Goal: Task Accomplishment & Management: Complete application form

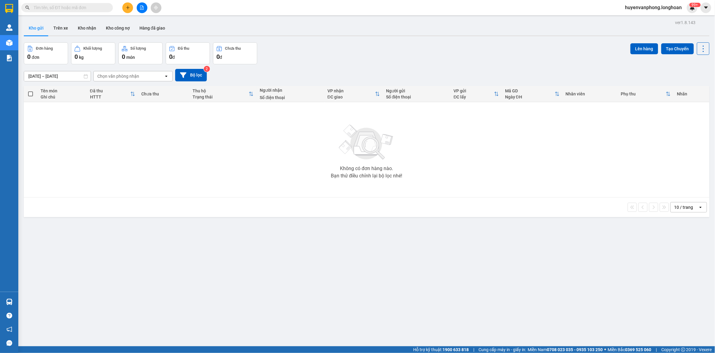
click at [71, 9] on input "text" at bounding box center [70, 7] width 72 height 7
paste input "0915 726 678"
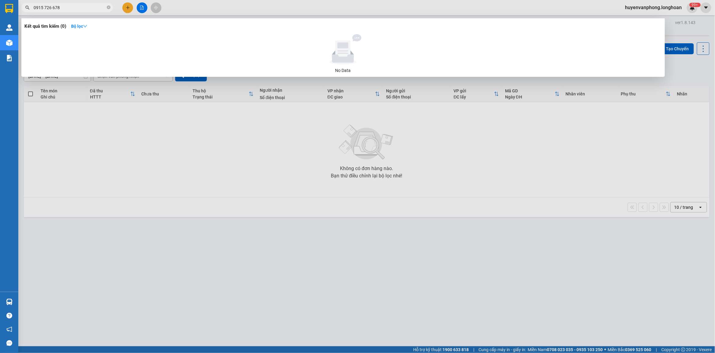
click at [43, 7] on input "0915 726 678" at bounding box center [70, 7] width 72 height 7
type input "0915726 678"
click at [84, 9] on input "0915726 678" at bounding box center [70, 7] width 72 height 7
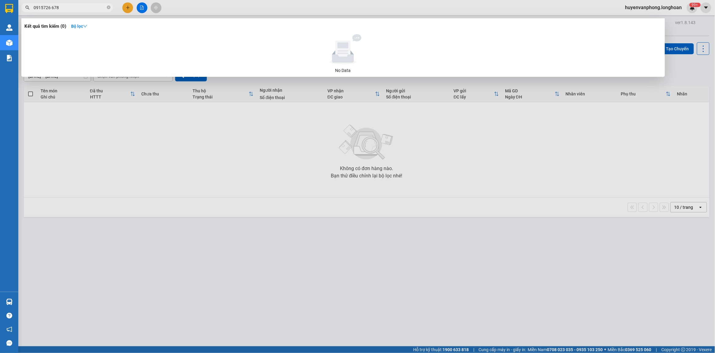
click at [84, 9] on input "0915726 678" at bounding box center [70, 7] width 72 height 7
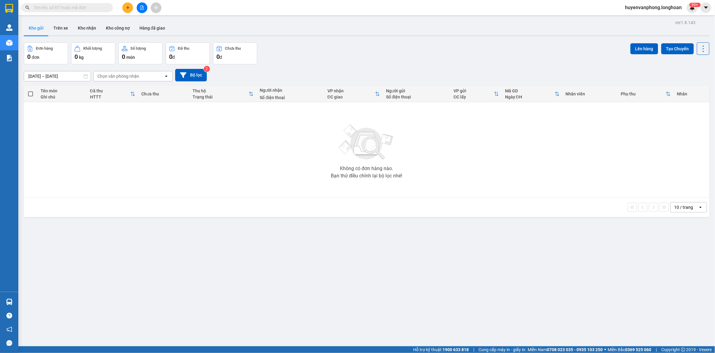
paste input "0961217970"
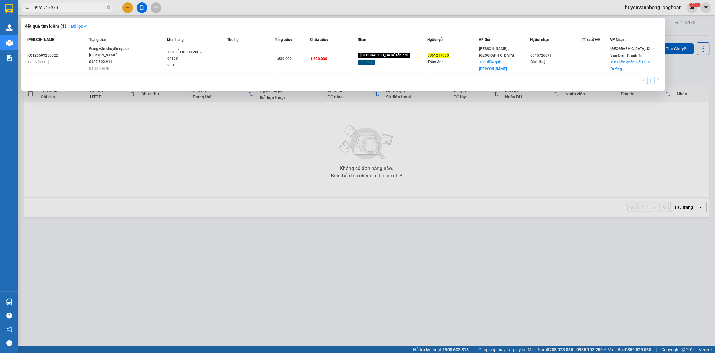
type input "0961217970"
click at [80, 9] on input "0961217970" at bounding box center [70, 7] width 72 height 7
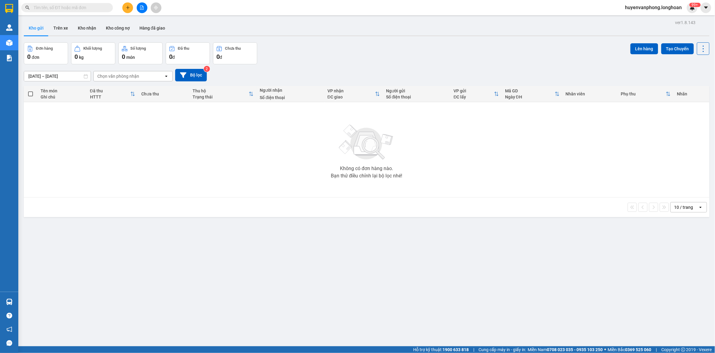
paste input "0983088438"
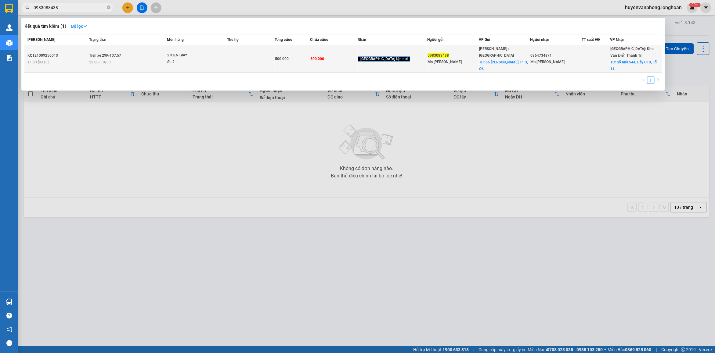
type input "0983088438"
click at [167, 52] on td "Trên xe 29K-107.57 22:00 [DATE]" at bounding box center [127, 59] width 79 height 28
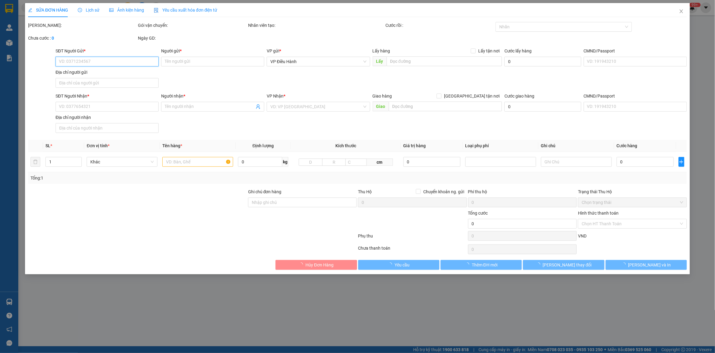
type input "0983088438"
type input "Ms [PERSON_NAME]"
checkbox input "true"
type input "[STREET_ADDRESS][PERSON_NAME]"
type input "0364734871"
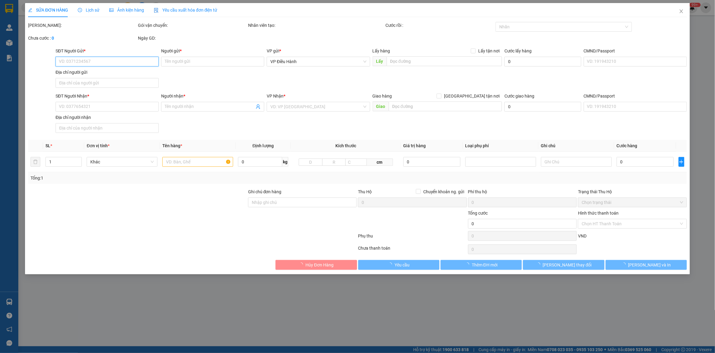
type input "Ms [PERSON_NAME]"
checkbox input "true"
type input "Số nhà 544, [STREET_ADDRESS] Đông Anh, [GEOGRAPHIC_DATA],"
type input "hàng giao nguyên kiện, hư vỡ ko đền"
type input "500.000"
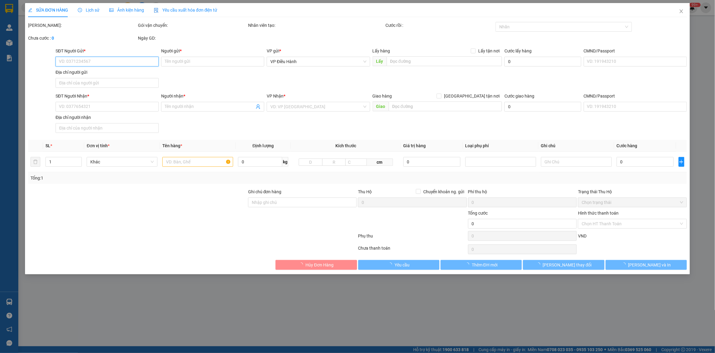
type input "500.000"
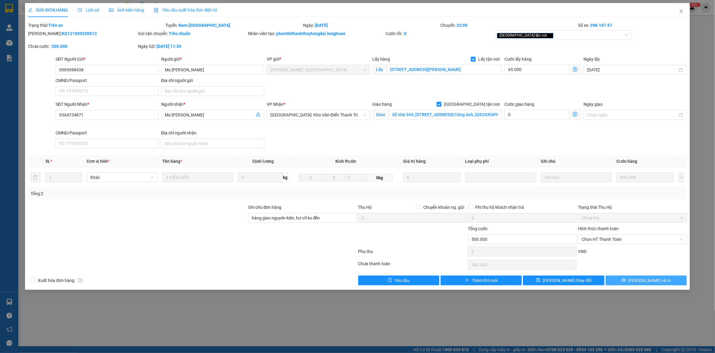
click at [662, 283] on button "[PERSON_NAME] và In" at bounding box center [646, 281] width 81 height 10
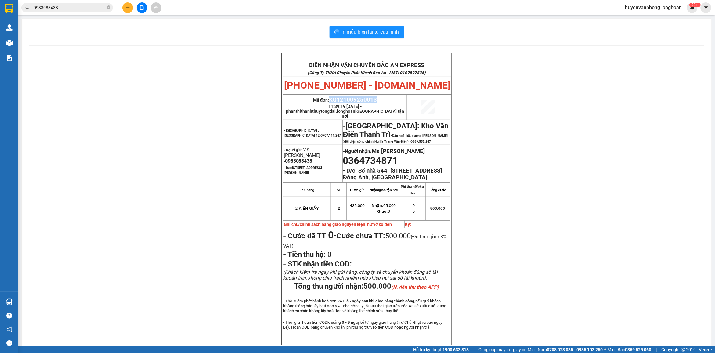
drag, startPoint x: 327, startPoint y: 101, endPoint x: 375, endPoint y: 100, distance: 47.3
click at [375, 100] on p "Mã đơn: KQ121009250013" at bounding box center [345, 99] width 123 height 7
copy span "KQ121009250013"
drag, startPoint x: 108, startPoint y: 8, endPoint x: 85, endPoint y: 9, distance: 23.2
click at [107, 8] on icon "close-circle" at bounding box center [109, 7] width 4 height 4
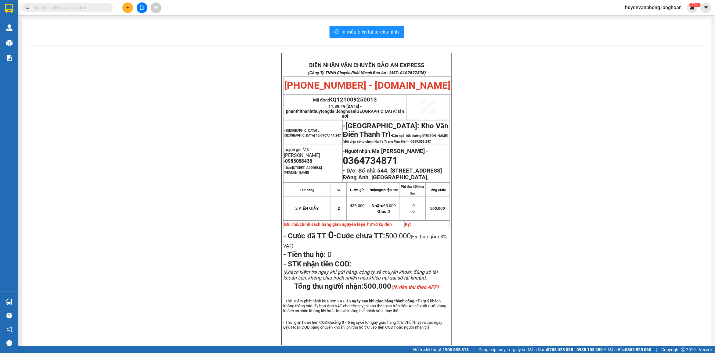
click at [70, 9] on input "text" at bounding box center [70, 7] width 72 height 7
paste input "036 3517897"
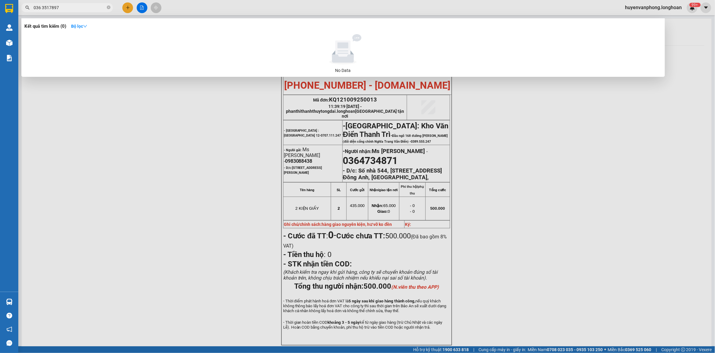
click at [43, 7] on input "036 3517897" at bounding box center [70, 7] width 72 height 7
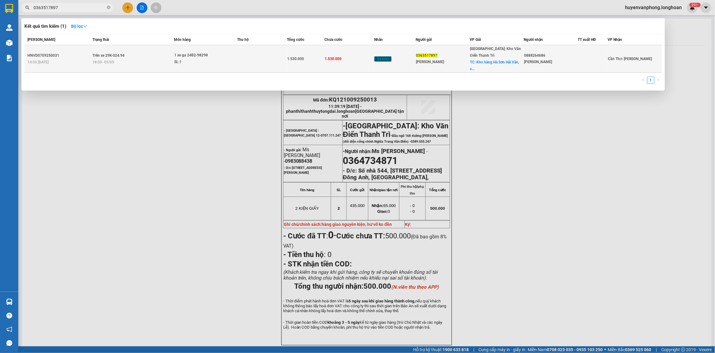
type input "0363517897"
click at [169, 59] on div "18:00 [DATE]" at bounding box center [132, 62] width 81 height 7
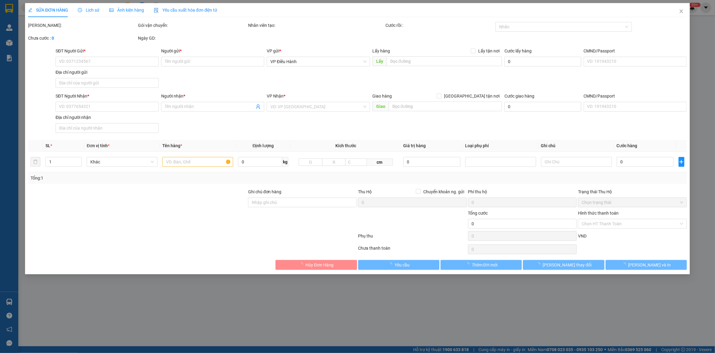
type input "0363517897"
type input "[PERSON_NAME]"
checkbox input "true"
type input "Kho hàng Hà Sơn Hải Vân, cổng D Bến xe Mĩ Đình"
type input "0888264686"
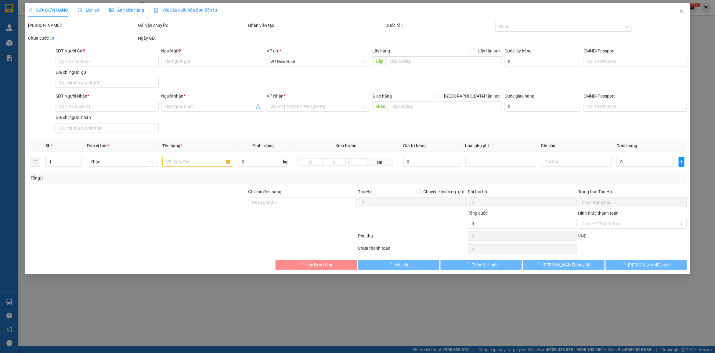
type input "[PERSON_NAME]"
type input "chìa khóa + giấy tờ dán trên xốp nổ"
type input "1.530.000"
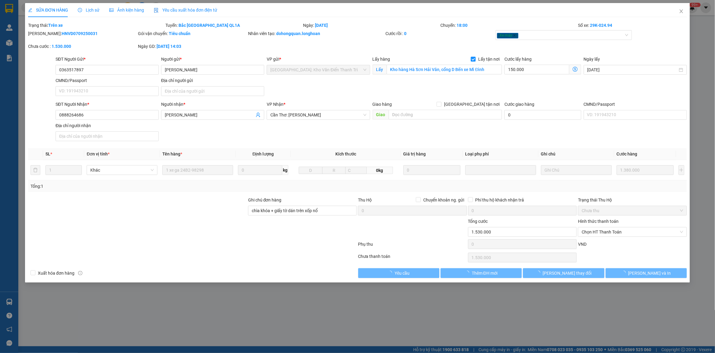
click at [87, 8] on span "Lịch sử" at bounding box center [89, 10] width 22 height 5
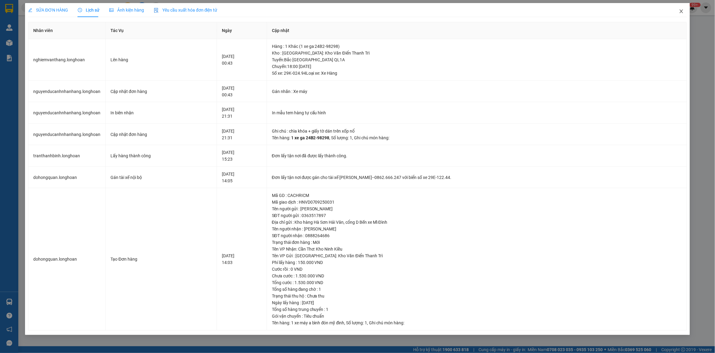
click at [680, 12] on icon "close" at bounding box center [681, 11] width 5 height 5
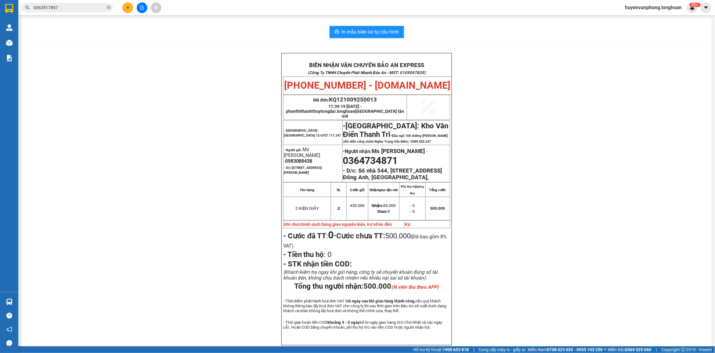
click at [64, 8] on input "0363517897" at bounding box center [70, 7] width 72 height 7
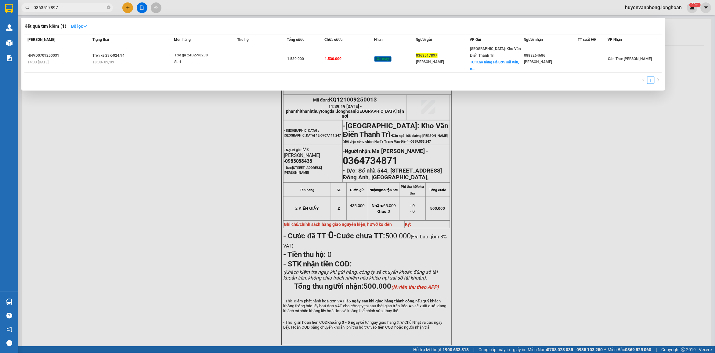
click at [64, 8] on input "0363517897" at bounding box center [70, 7] width 72 height 7
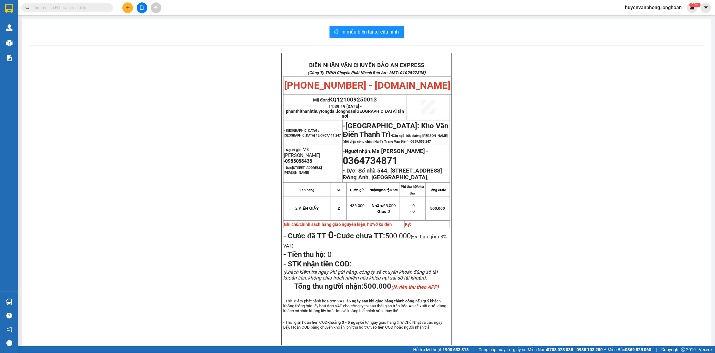
paste input "0983860292"
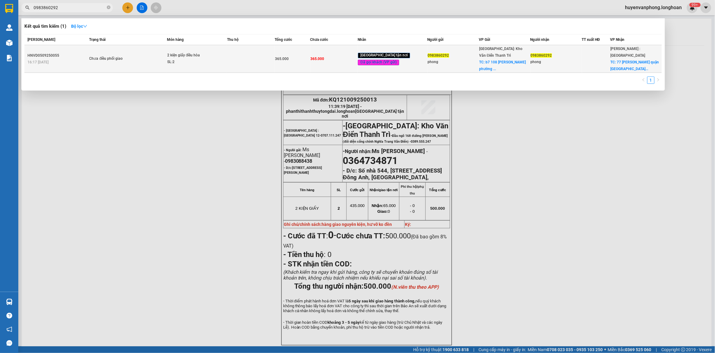
type input "0983860292"
click at [227, 60] on span "2 kiện giấy điều hòa SL: 2" at bounding box center [197, 58] width 60 height 13
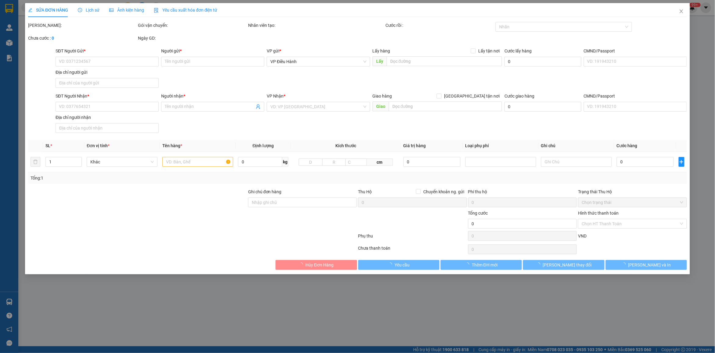
type input "0983860292"
type input "phong"
checkbox input "true"
type input "b7 108 [PERSON_NAME] [GEOGRAPHIC_DATA]"
type input "0983860292"
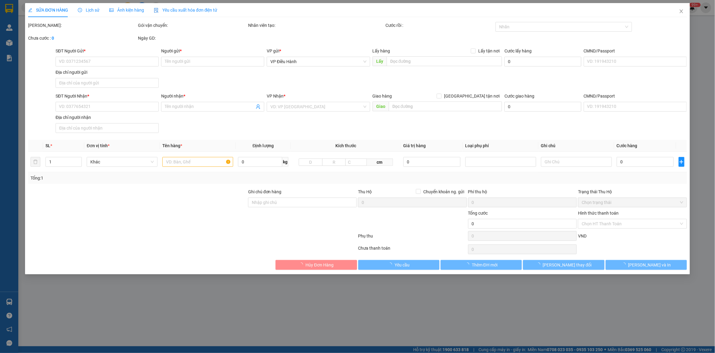
type input "phong"
checkbox input "true"
type input "77 [PERSON_NAME] quận [GEOGRAPHIC_DATA]"
type input "hàng giao nguyên kiện, hư vỡ ko đền"
type input "365.000"
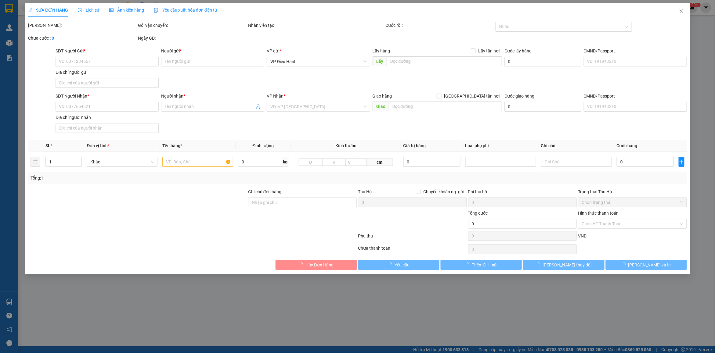
type input "365.000"
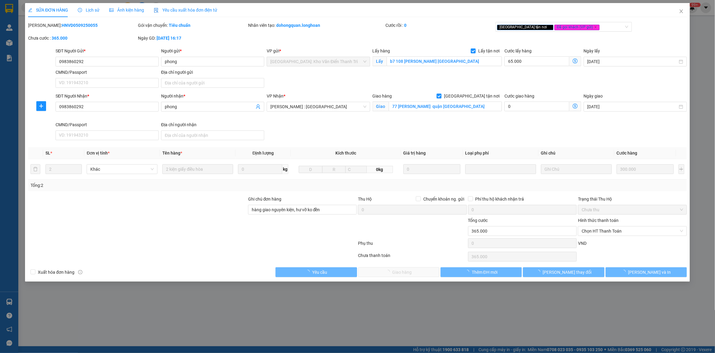
click at [86, 10] on span "Lịch sử" at bounding box center [89, 10] width 22 height 5
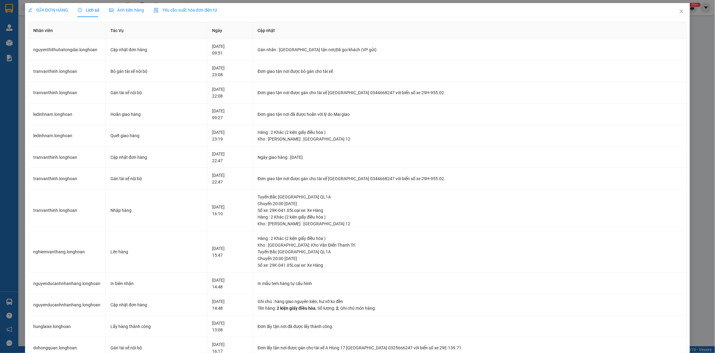
click at [53, 8] on span "SỬA ĐƠN HÀNG" at bounding box center [48, 10] width 40 height 5
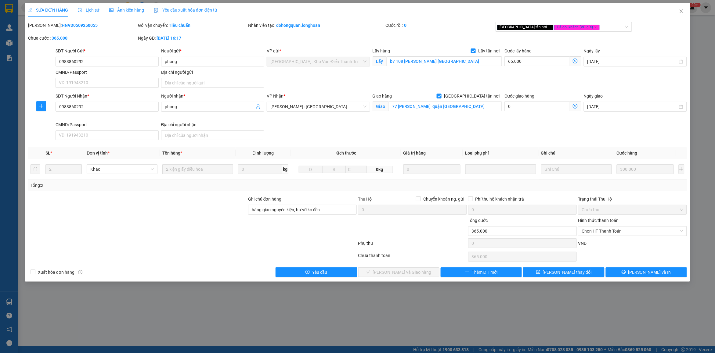
drag, startPoint x: 43, startPoint y: 24, endPoint x: 104, endPoint y: 23, distance: 60.7
click at [104, 23] on div "[PERSON_NAME]: HNVD0509250055" at bounding box center [82, 25] width 109 height 7
copy b "HNVD0509250055"
click at [85, 14] on div "Lịch sử" at bounding box center [89, 10] width 22 height 14
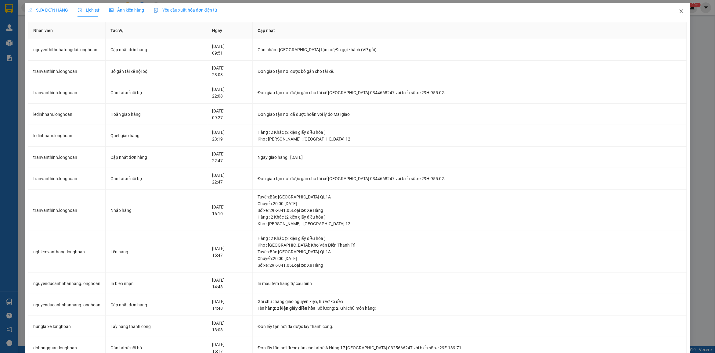
click at [673, 12] on span "Close" at bounding box center [681, 11] width 17 height 17
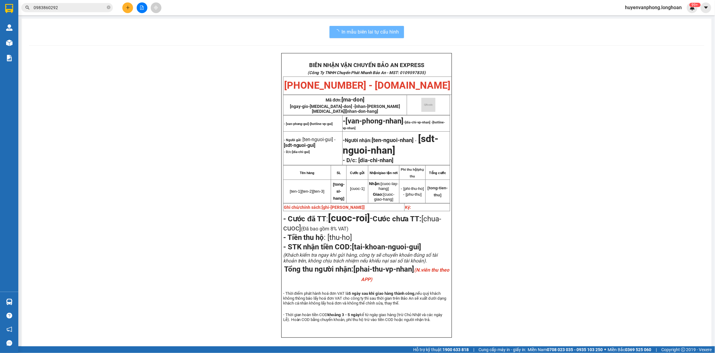
click at [64, 9] on input "0983860292" at bounding box center [70, 7] width 72 height 7
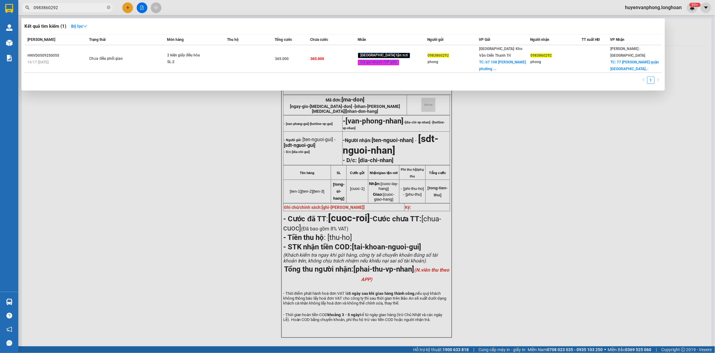
click at [64, 9] on input "0983860292" at bounding box center [70, 7] width 72 height 7
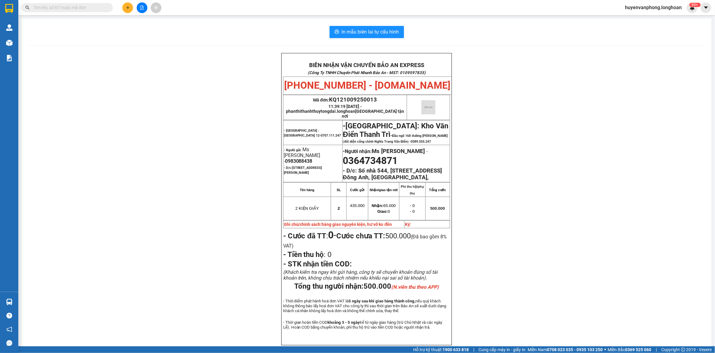
paste input "0934517468"
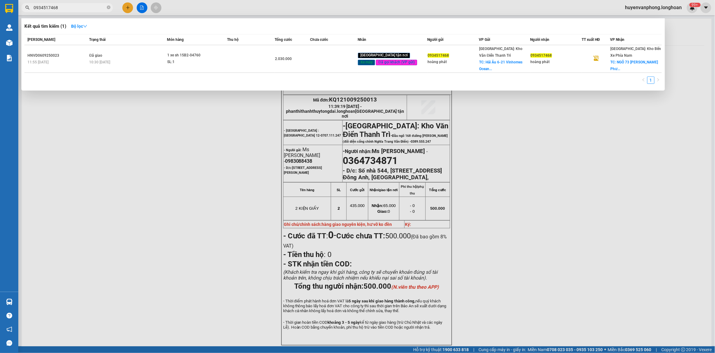
type input "0934517468"
click at [80, 12] on div at bounding box center [357, 176] width 715 height 353
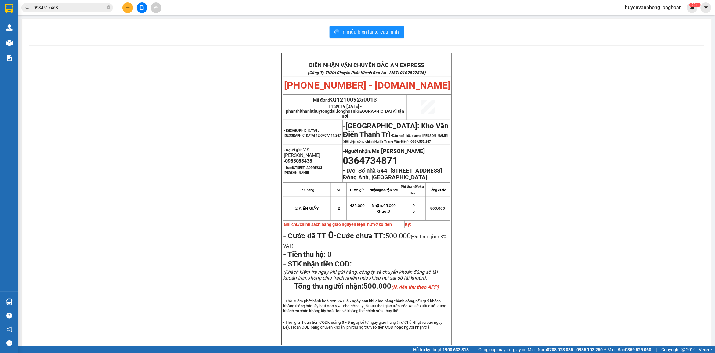
click at [80, 11] on input "0934517468" at bounding box center [70, 7] width 72 height 7
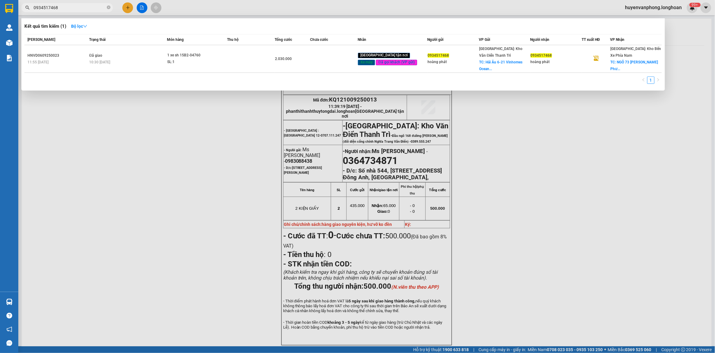
click at [80, 11] on input "0934517468" at bounding box center [70, 7] width 72 height 7
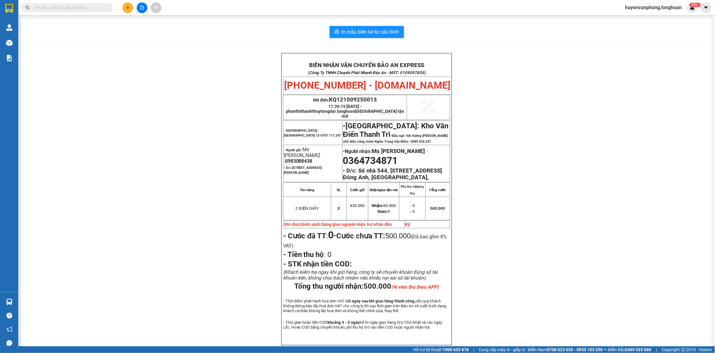
paste input "0971111863"
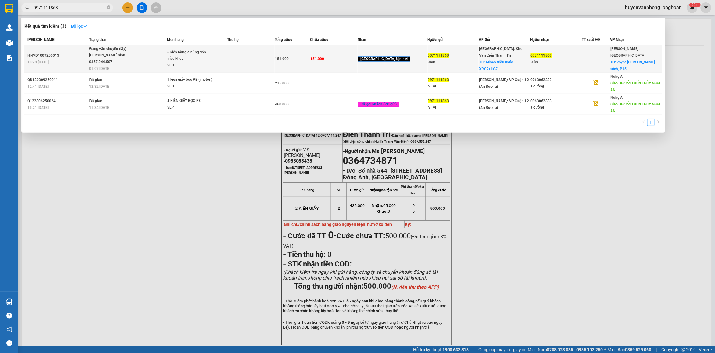
type input "0971111863"
click at [157, 59] on span "Đang vận chuyển (lấy) [PERSON_NAME] sinh 0357.044.507 01:07 [DATE]" at bounding box center [127, 58] width 77 height 25
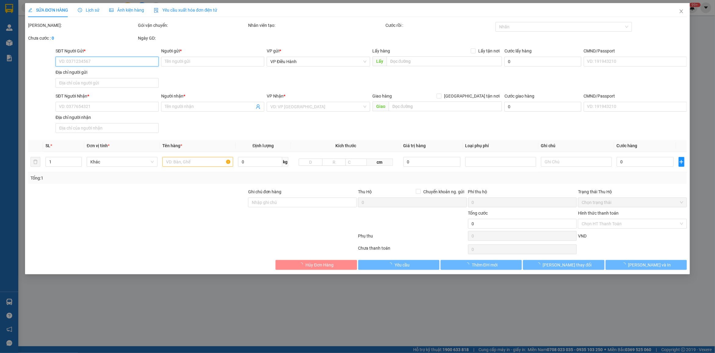
type input "0971111863"
type input "toàn"
checkbox input "true"
type input "Alibao triều khúc XRG2+HC7, Triều Khúc, Thanh Trì, [GEOGRAPHIC_DATA]"
type input "0971111863"
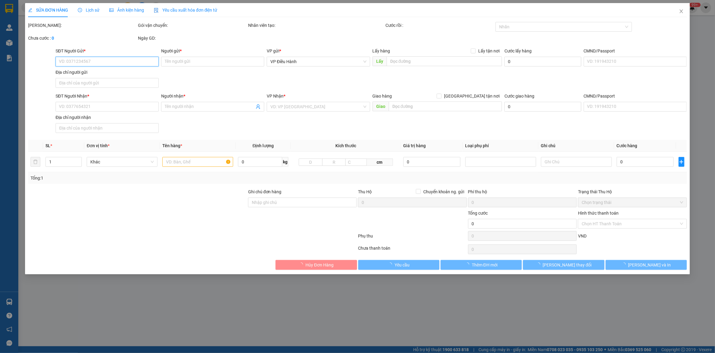
type input "toàn"
checkbox input "true"
type input "75/2a [PERSON_NAME] sách, P15, [GEOGRAPHIC_DATA], Hcm"
type input "MÃ ĐƠN : Ak5584-Alibao"
type input "151.000"
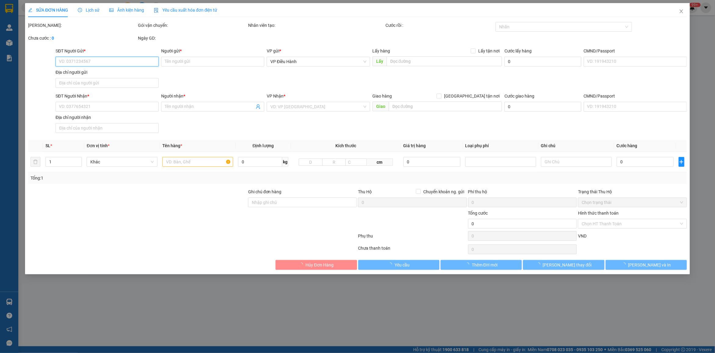
type input "151.000"
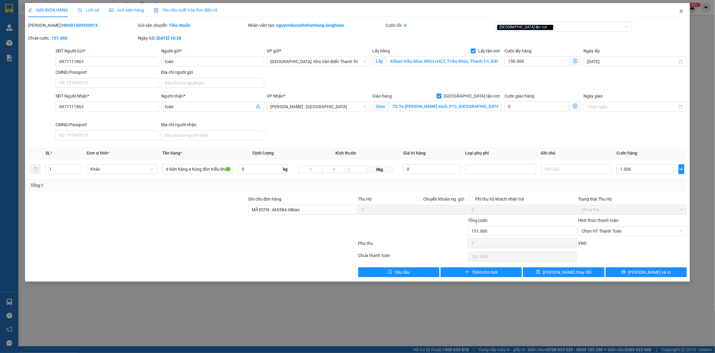
drag, startPoint x: 679, startPoint y: 13, endPoint x: 571, endPoint y: 13, distance: 108.3
click at [679, 13] on icon "close" at bounding box center [681, 11] width 5 height 5
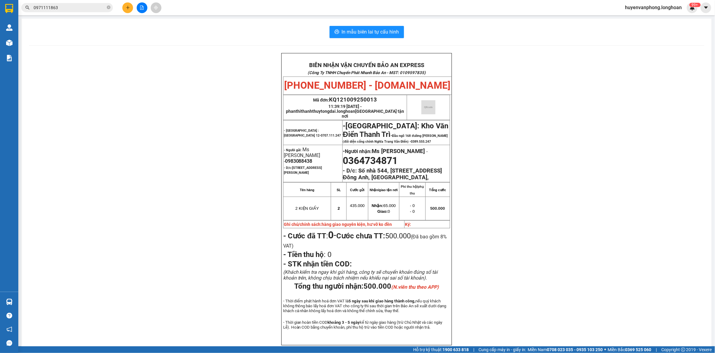
drag, startPoint x: 108, startPoint y: 8, endPoint x: 92, endPoint y: 6, distance: 15.6
click at [105, 8] on span "0971111863" at bounding box center [67, 7] width 92 height 9
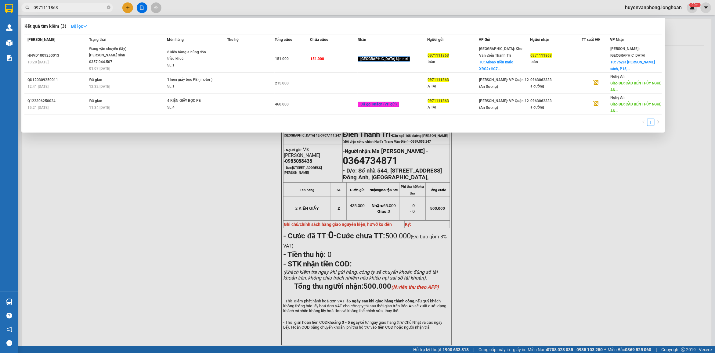
click at [80, 9] on input "0971111863" at bounding box center [70, 7] width 72 height 7
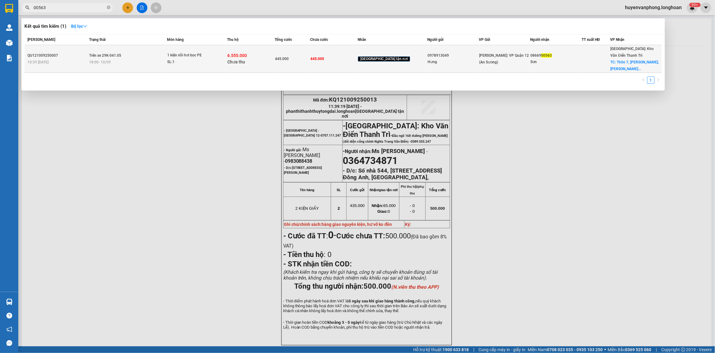
type input "00563"
click at [227, 56] on span "1 kiện nồi hơi bọc PE SL: 1" at bounding box center [197, 58] width 60 height 13
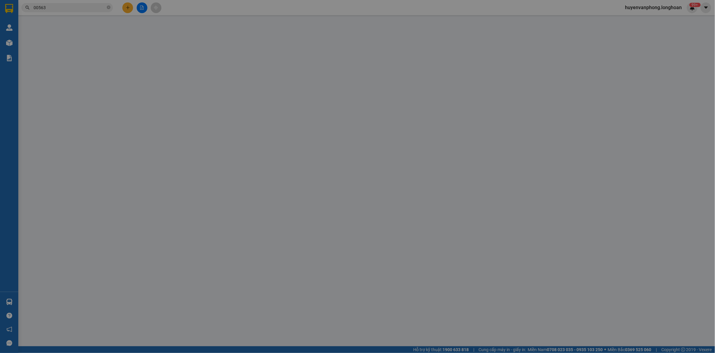
type input "0978913049"
type input "Hưng"
type input "0866900563"
type input "Sơn"
checkbox input "true"
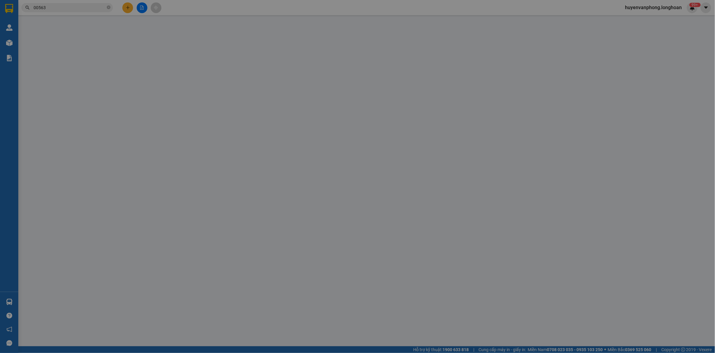
type input "Thôn 7, [PERSON_NAME], [PERSON_NAME], [GEOGRAPHIC_DATA]"
type input "nhận theo kiện - hư hỏng ko chịu trách nhiệm"
type input "445.000"
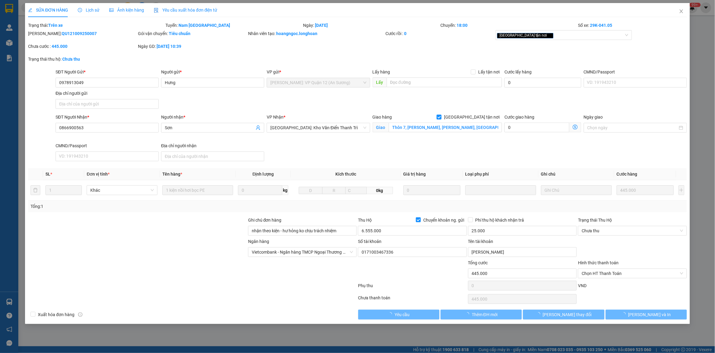
click at [89, 9] on span "Lịch sử" at bounding box center [89, 10] width 22 height 5
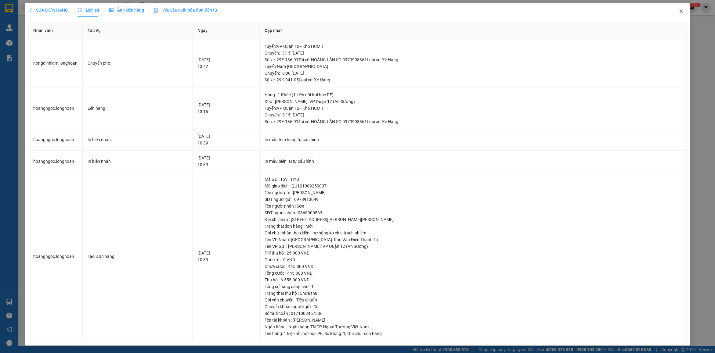
drag, startPoint x: 680, startPoint y: 13, endPoint x: 607, endPoint y: 13, distance: 73.2
click at [681, 13] on icon "close" at bounding box center [681, 11] width 5 height 5
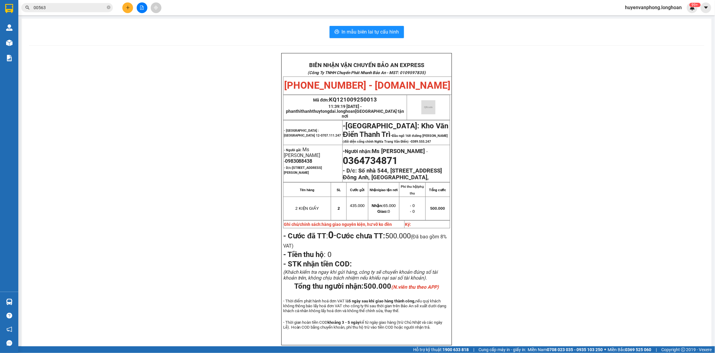
click at [106, 8] on span "00563" at bounding box center [67, 7] width 92 height 9
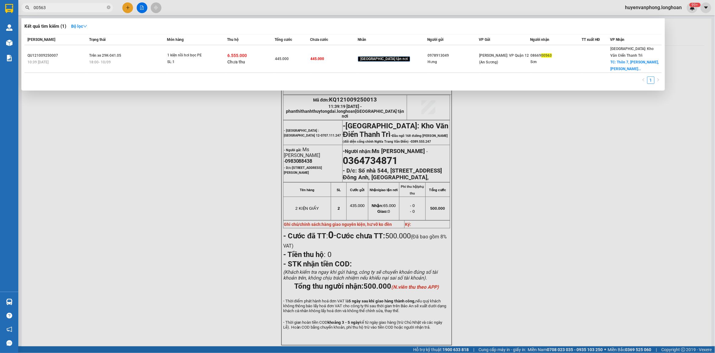
click at [75, 8] on input "00563" at bounding box center [70, 7] width 72 height 7
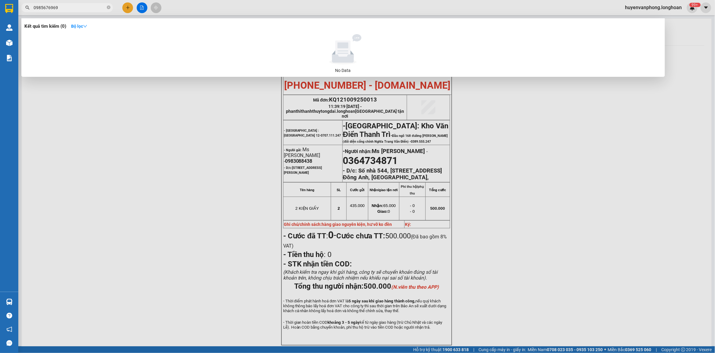
click at [42, 7] on input "0985676969" at bounding box center [70, 7] width 72 height 7
click at [57, 5] on input "0985676969" at bounding box center [70, 7] width 72 height 7
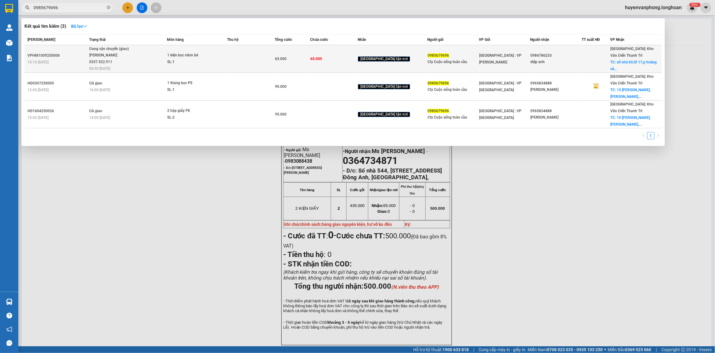
type input "0985679696"
click at [357, 60] on td "65.000" at bounding box center [334, 59] width 48 height 28
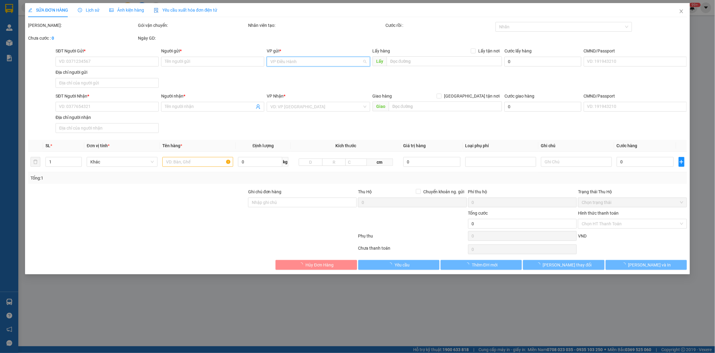
type input "0985679696"
type input "Cty Cuộc sống toàn cầu"
type input "0984786233"
type input "diệp anh"
checkbox input "true"
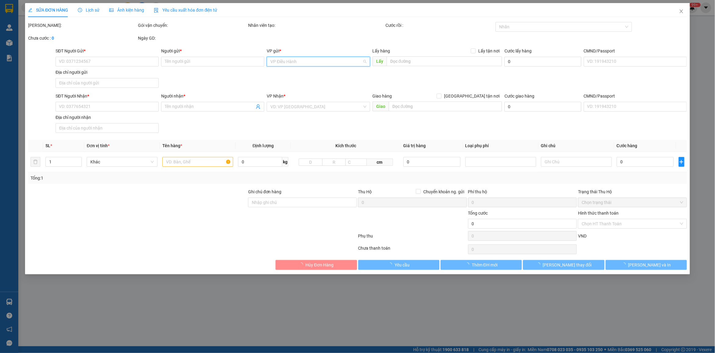
type input "số nhà 60,tổ 17,p [PERSON_NAME],[GEOGRAPHIC_DATA]"
type input "nhận nguyên kiện,giao nguyên kiện,bể vỡ k đền"
type input "65.000"
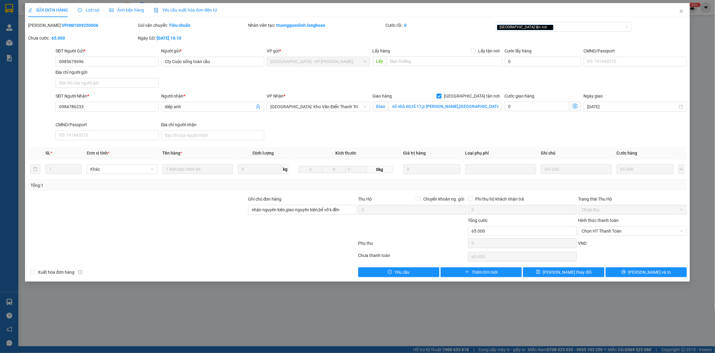
click at [89, 12] on span "Lịch sử" at bounding box center [89, 10] width 22 height 5
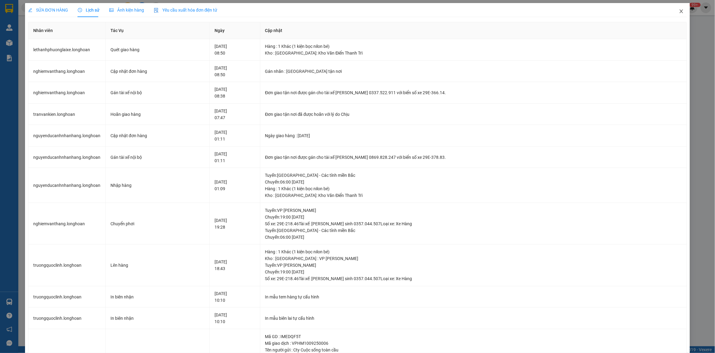
drag, startPoint x: 678, startPoint y: 14, endPoint x: 661, endPoint y: 16, distance: 17.0
click at [679, 14] on icon "close" at bounding box center [681, 11] width 5 height 5
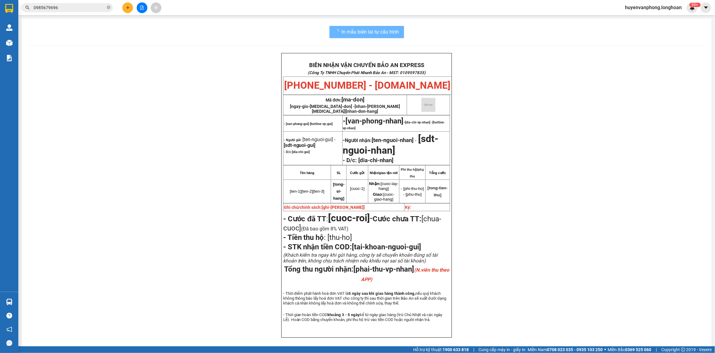
click at [91, 9] on input "0985679696" at bounding box center [70, 7] width 72 height 7
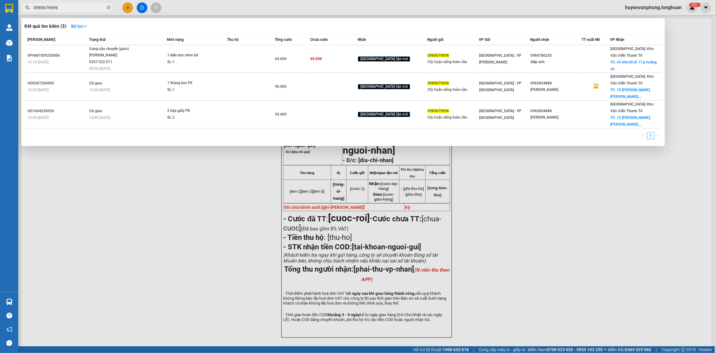
click at [91, 9] on input "0985679696" at bounding box center [70, 7] width 72 height 7
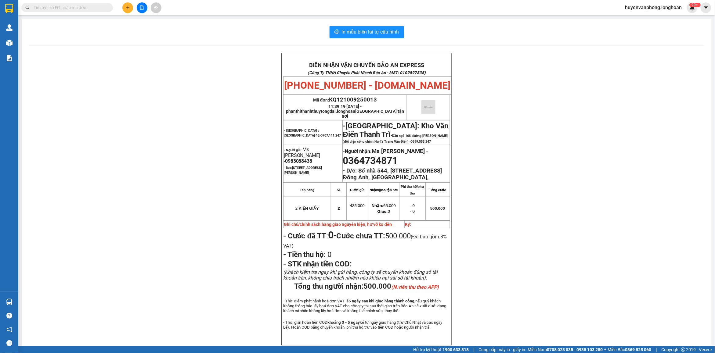
paste input "0934218328"
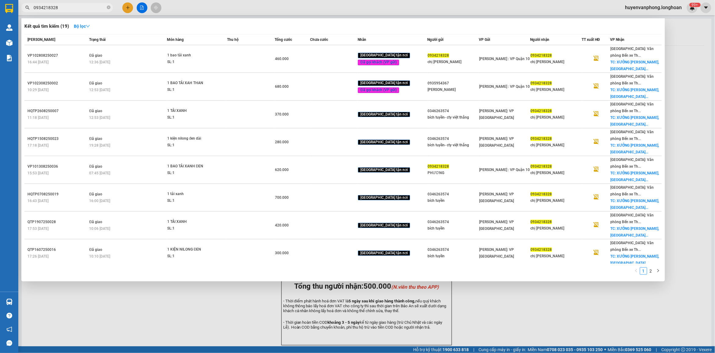
type input "0934218328"
click at [108, 7] on icon "close-circle" at bounding box center [109, 7] width 4 height 4
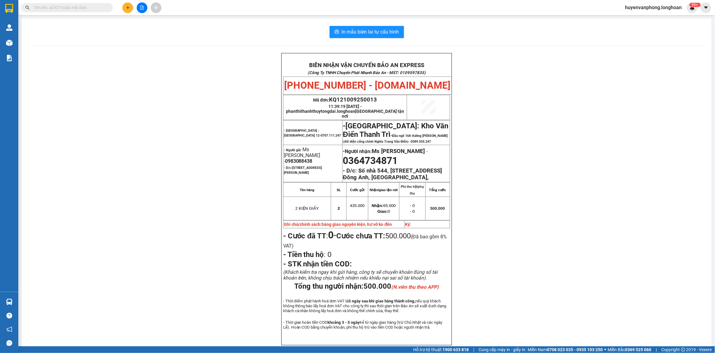
click at [74, 7] on input "text" at bounding box center [70, 7] width 72 height 7
paste input "0971111863"
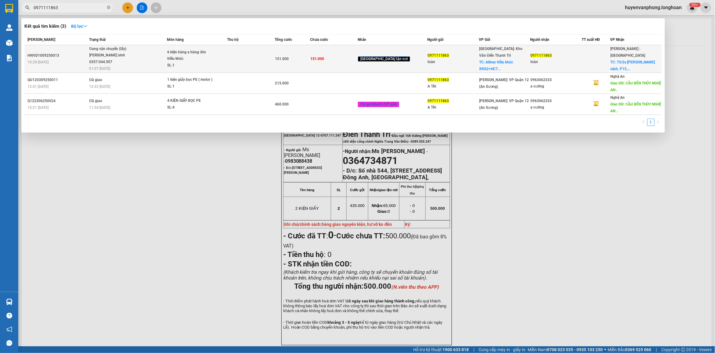
type input "0971111863"
click at [131, 60] on div "[PERSON_NAME] sinh 0357.044.507" at bounding box center [112, 58] width 46 height 13
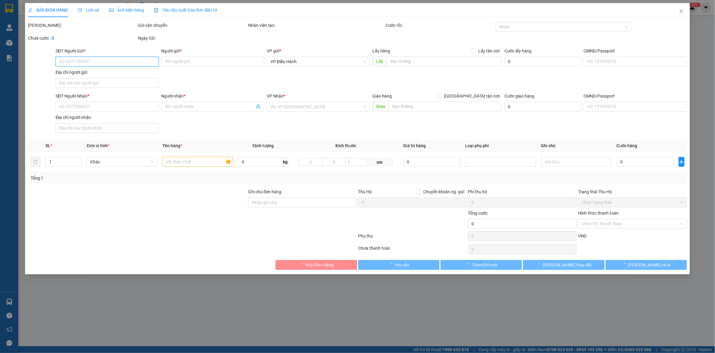
type input "0971111863"
type input "toàn"
checkbox input "true"
type input "Alibao triều khúc XRG2+HC7, Triều Khúc, Thanh Trì, [GEOGRAPHIC_DATA]"
type input "0971111863"
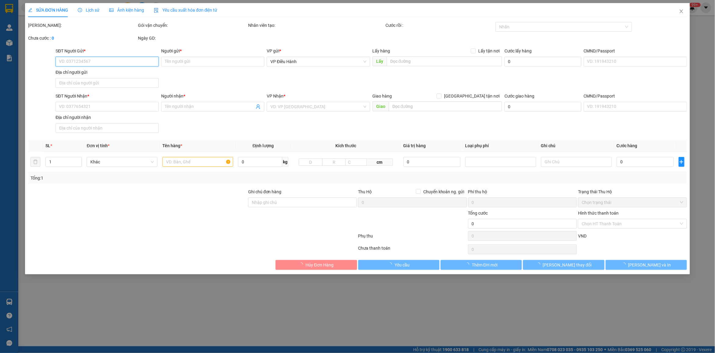
type input "toàn"
checkbox input "true"
type input "75/2a [PERSON_NAME] sách, P15, [GEOGRAPHIC_DATA], Hcm"
type input "MÃ ĐƠN : Ak5584-Alibao"
type input "151.000"
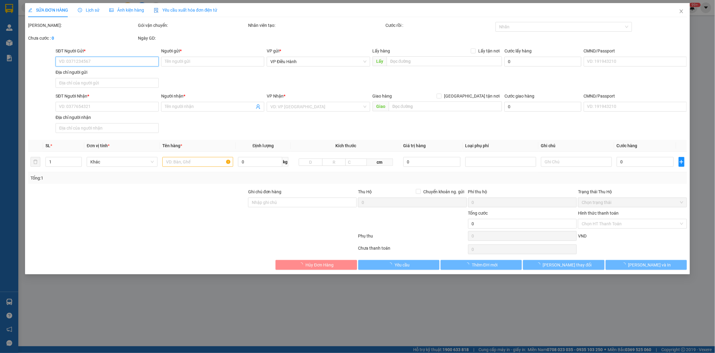
type input "151.000"
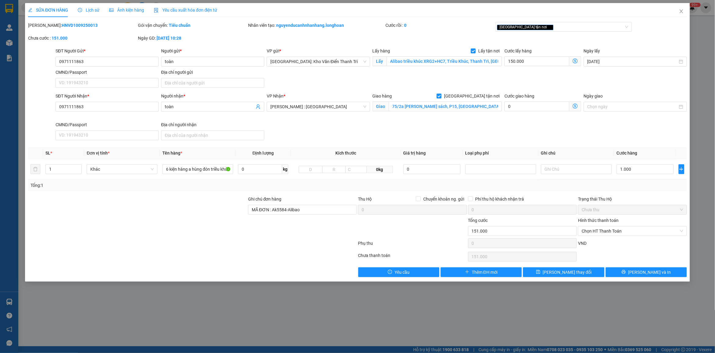
click at [89, 9] on span "Lịch sử" at bounding box center [89, 10] width 22 height 5
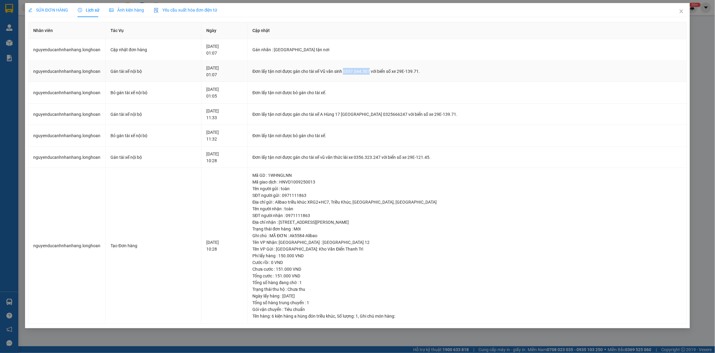
drag, startPoint x: 367, startPoint y: 71, endPoint x: 391, endPoint y: 71, distance: 24.4
click at [391, 71] on div "Đơn lấy tận nơi được gán cho tài xế Vũ văn sinh 0357.044.507 với biển số xe 29E…" at bounding box center [467, 71] width 429 height 7
copy div "0357.044.507"
drag, startPoint x: 306, startPoint y: 196, endPoint x: 349, endPoint y: 196, distance: 42.7
click at [350, 196] on div "SĐT người gửi : 0971111863" at bounding box center [467, 195] width 429 height 7
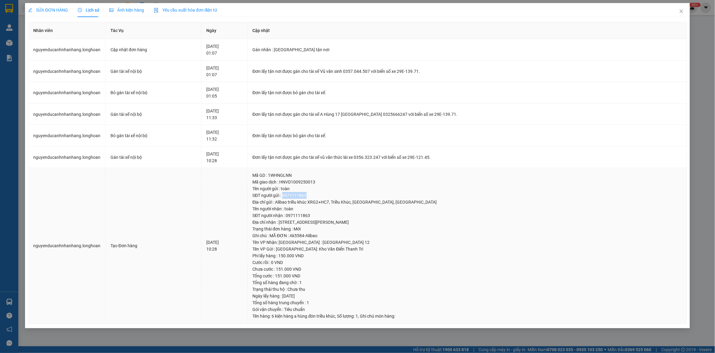
copy div "0971111863"
click at [681, 13] on icon "close" at bounding box center [681, 11] width 5 height 5
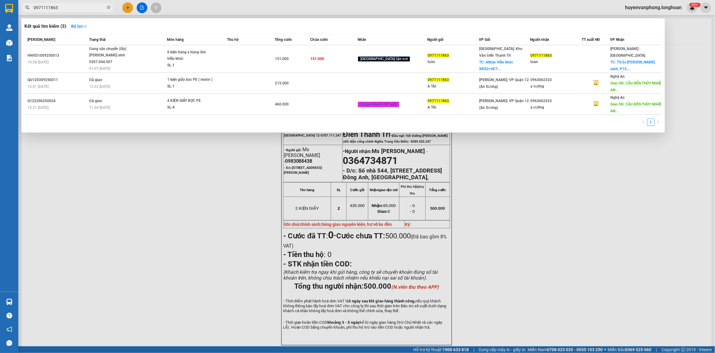
click at [88, 6] on input "0971111863" at bounding box center [70, 7] width 72 height 7
click at [87, 6] on input "0971111863" at bounding box center [70, 7] width 72 height 7
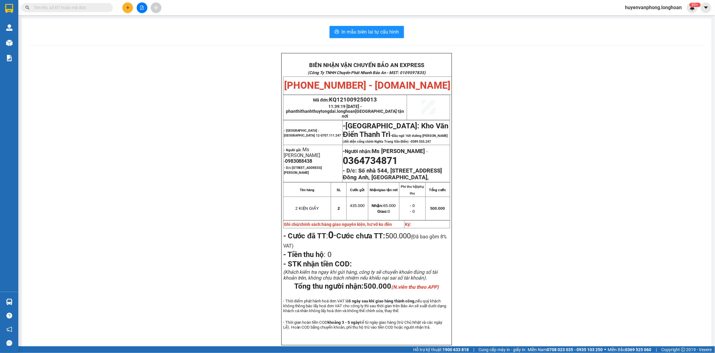
paste input "HNTH0309250013"
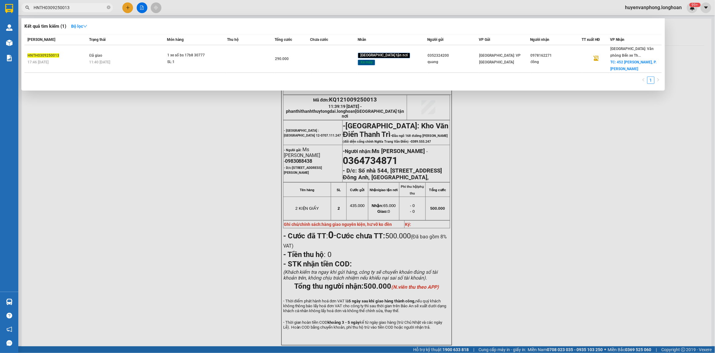
type input "HNTH0309250013"
click at [109, 8] on icon "close-circle" at bounding box center [109, 7] width 4 height 4
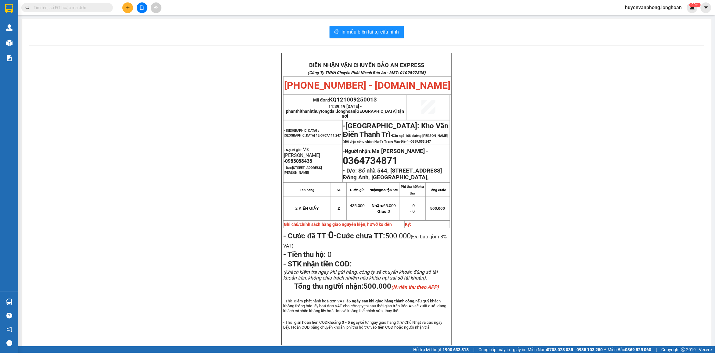
click at [88, 8] on input "text" at bounding box center [70, 7] width 72 height 7
paste input "0334299799"
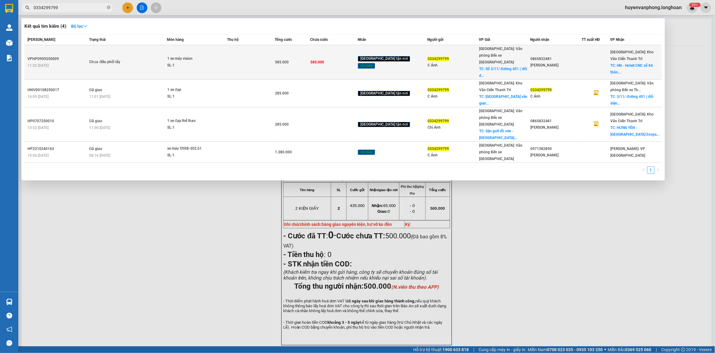
type input "0334299799"
click at [227, 58] on span "1 xe máy vision SL: 1" at bounding box center [197, 62] width 60 height 13
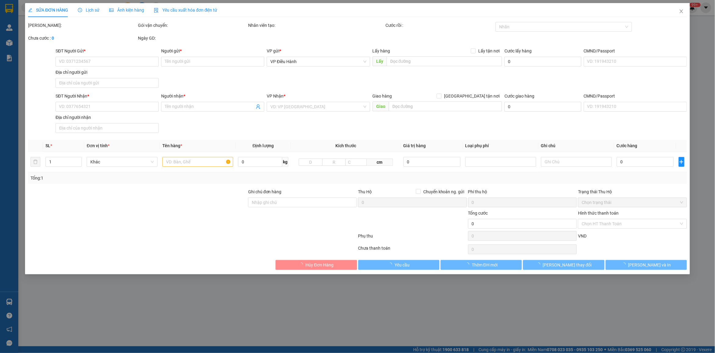
type input "0334299799"
type input "C Ánh"
checkbox input "true"
type input "Số 3/11/ đường 401 ( đối diện sân golf [GEOGRAPHIC_DATA] )"
type input "0865832481"
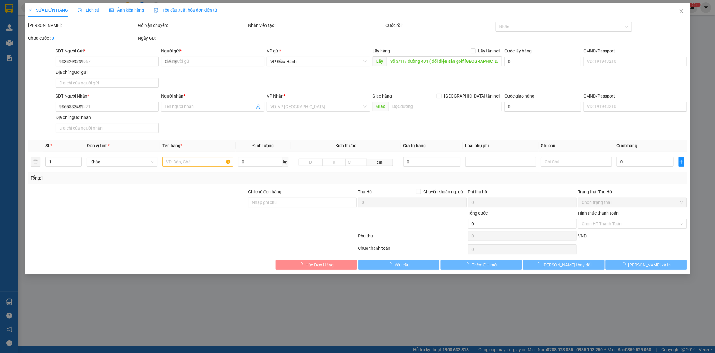
type input "[PERSON_NAME]"
checkbox input "true"
type input "HN - Hotell CNC số 84 thôn 2- [GEOGRAPHIC_DATA] - [GEOGRAPHIC_DATA] - [GEOGRAPH…"
type input "585.000"
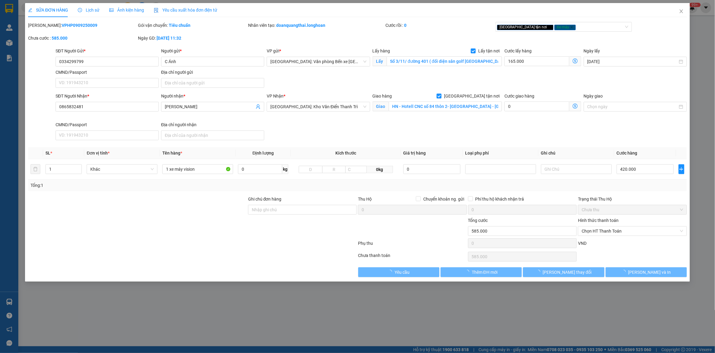
click at [92, 13] on span "Lịch sử" at bounding box center [89, 10] width 22 height 5
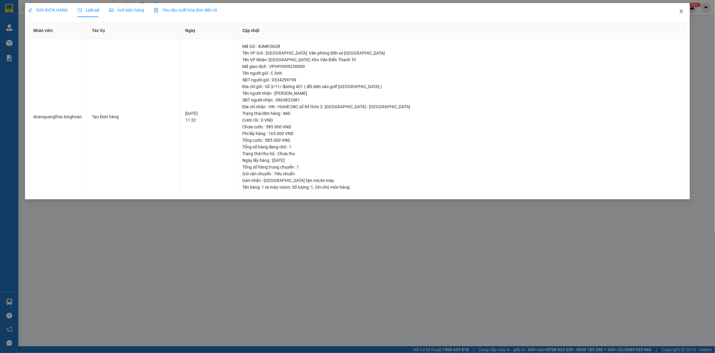
click at [683, 13] on icon "close" at bounding box center [681, 11] width 5 height 5
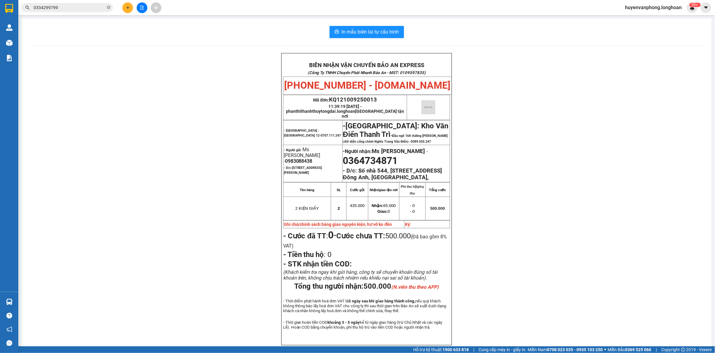
click at [78, 5] on input "0334299799" at bounding box center [70, 7] width 72 height 7
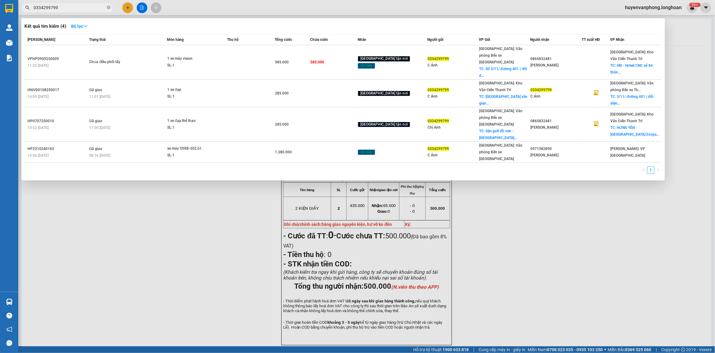
click at [78, 5] on input "0334299799" at bounding box center [70, 7] width 72 height 7
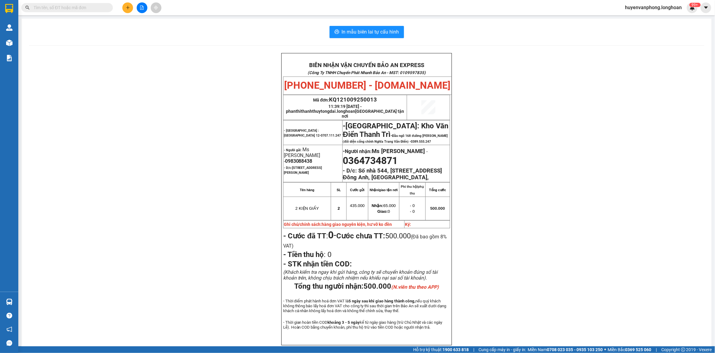
paste input "0866392865"
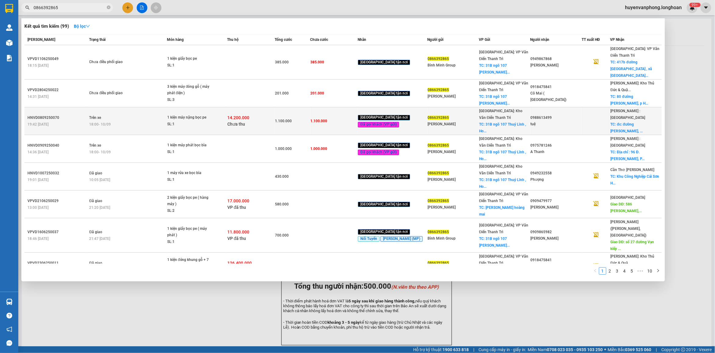
type input "0866392865"
click at [266, 115] on div "14.200.000 Chưa thu" at bounding box center [250, 121] width 47 height 13
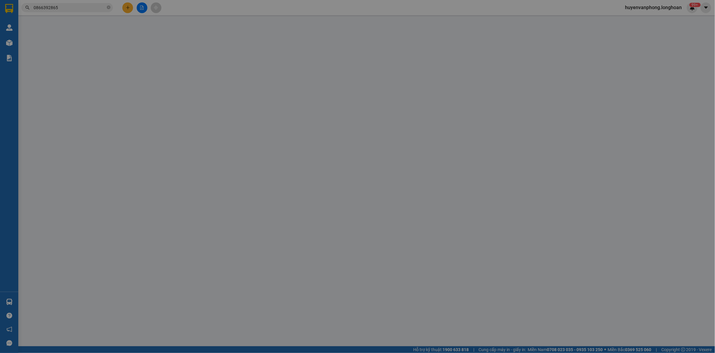
type input "0866392865"
type input "[PERSON_NAME]"
checkbox input "true"
type input "31B ngõ 107 Thuý Lĩnh , [PERSON_NAME]"
type input "0988613499"
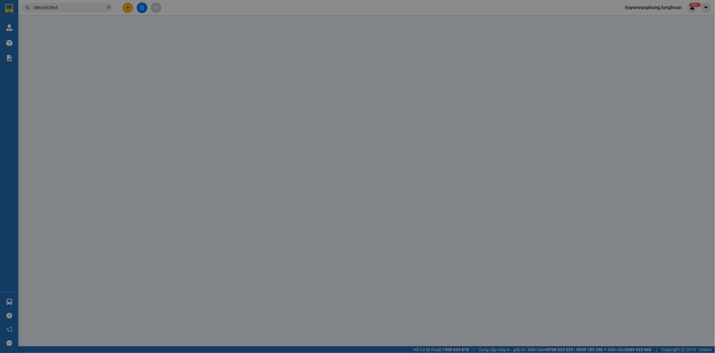
type input "tuệ"
checkbox input "true"
type input "đc: đường [PERSON_NAME], [GEOGRAPHIC_DATA] , - [GEOGRAPHIC_DATA] , [GEOGRAPHIC_…"
type input "hàng giao nguyên kiện, hư vỡ ko đền"
type input "1.100.000"
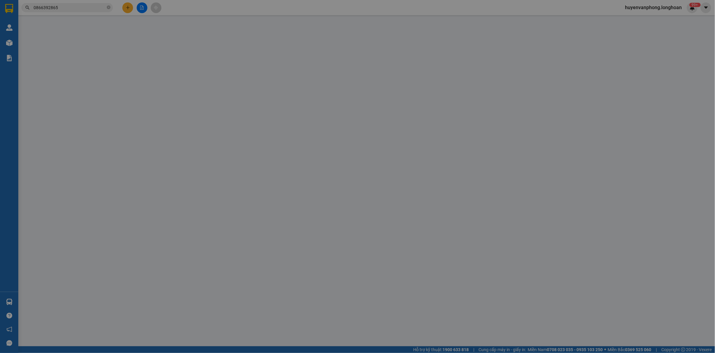
type input "1.100.000"
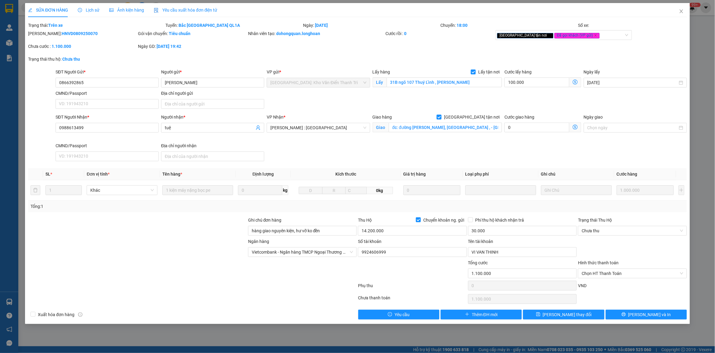
click at [87, 6] on div "Lịch sử" at bounding box center [89, 10] width 22 height 14
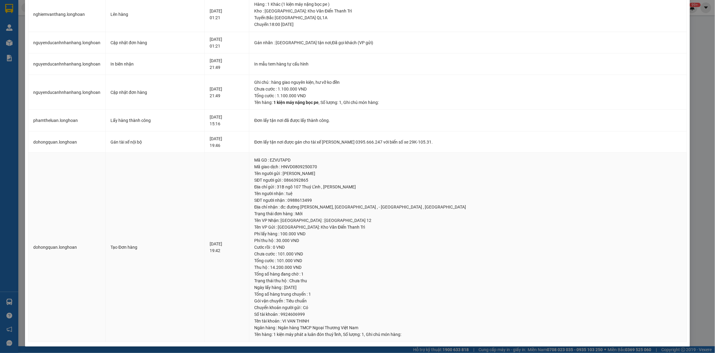
scroll to position [43, 0]
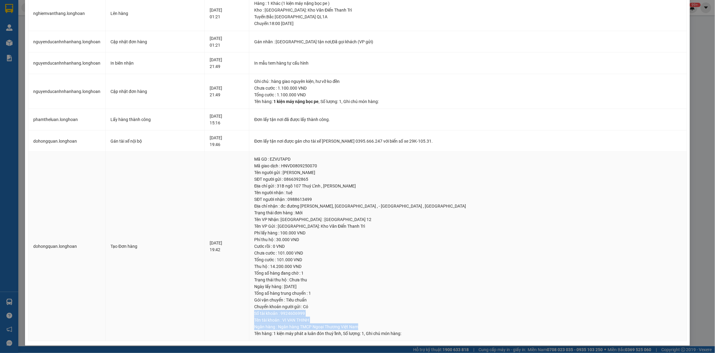
drag, startPoint x: 287, startPoint y: 315, endPoint x: 397, endPoint y: 326, distance: 110.1
click at [397, 326] on td "Mã GD : EZVUTAPD Mã giao dịch : HNVD0809250070 Tên người gửi : [PERSON_NAME] ng…" at bounding box center [468, 247] width 438 height 190
copy td "Số tài khoản : 9924606999 Tên tài khoản : VI VAN THINH Ngân hàng : Ngân hàng T…"
